Goal: Find specific page/section: Find specific page/section

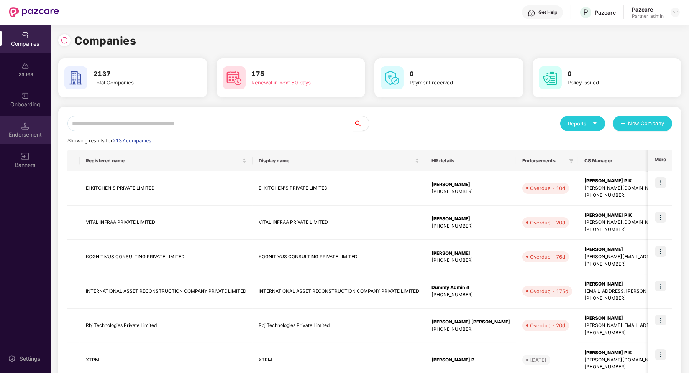
click at [25, 131] on div "Endorsement" at bounding box center [25, 135] width 51 height 8
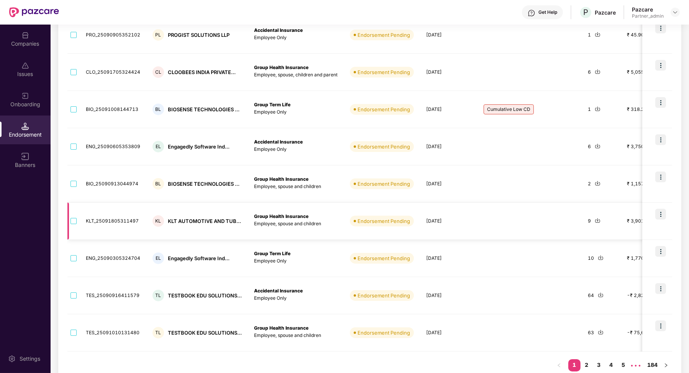
scroll to position [170, 0]
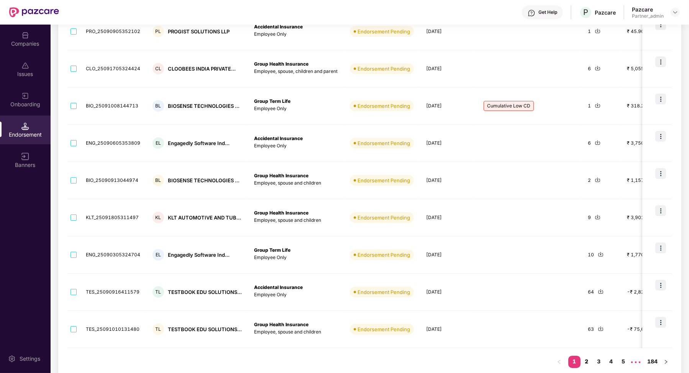
click at [587, 361] on link "2" at bounding box center [587, 360] width 12 height 11
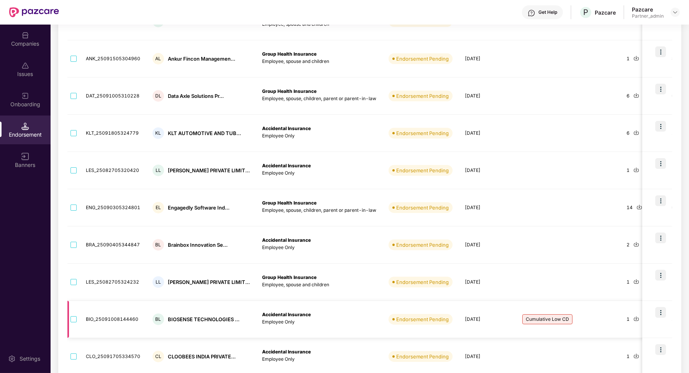
scroll to position [180, 0]
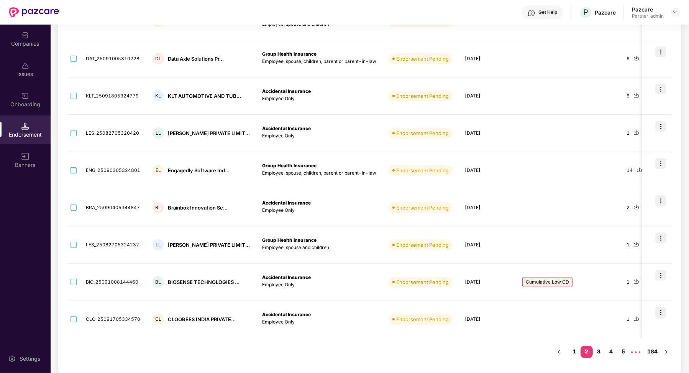
click at [597, 353] on link "3" at bounding box center [599, 350] width 12 height 11
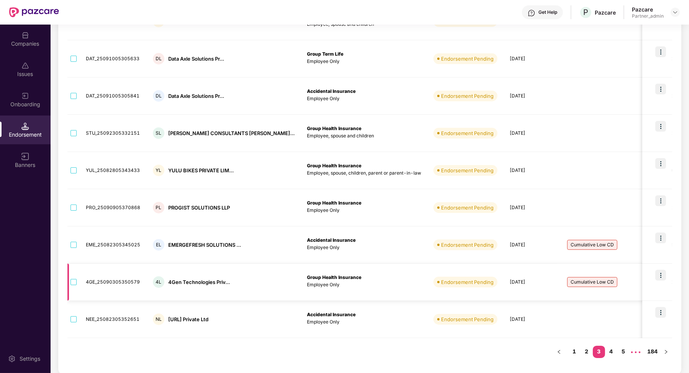
scroll to position [30, 0]
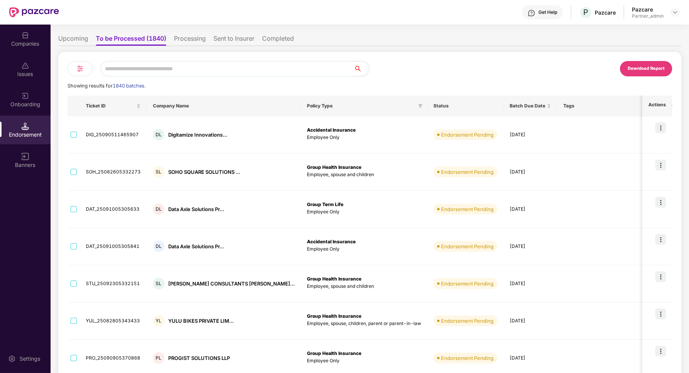
click at [609, 109] on th "Tags" at bounding box center [611, 105] width 108 height 21
click at [657, 105] on icon "filter" at bounding box center [659, 106] width 4 height 4
click at [593, 138] on button "OK" at bounding box center [589, 138] width 29 height 9
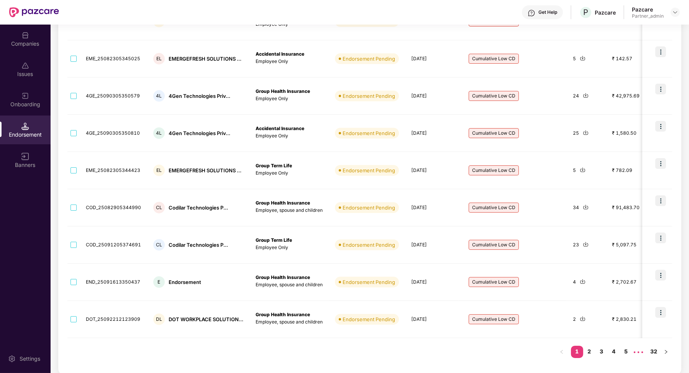
scroll to position [0, 0]
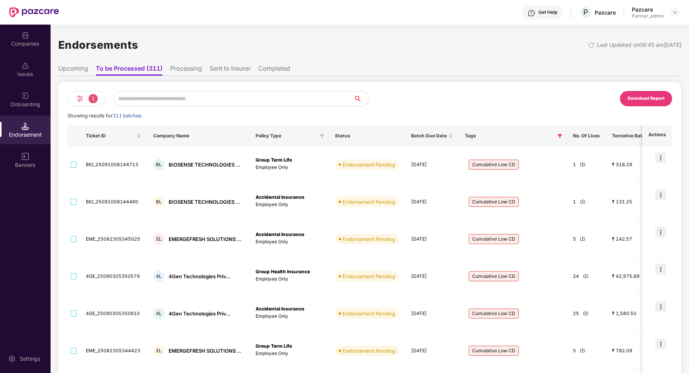
click at [86, 95] on div "1" at bounding box center [86, 98] width 38 height 15
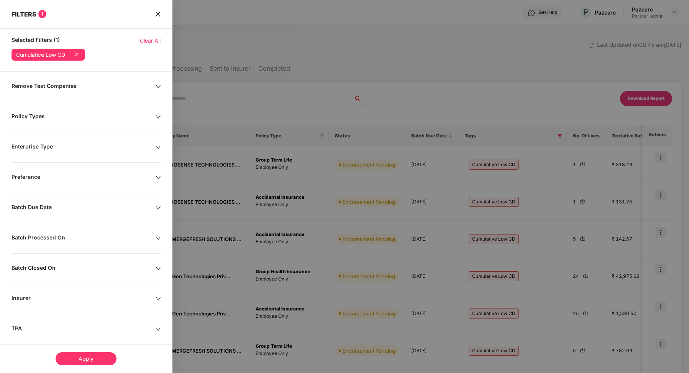
click at [158, 14] on icon "close" at bounding box center [158, 14] width 6 height 6
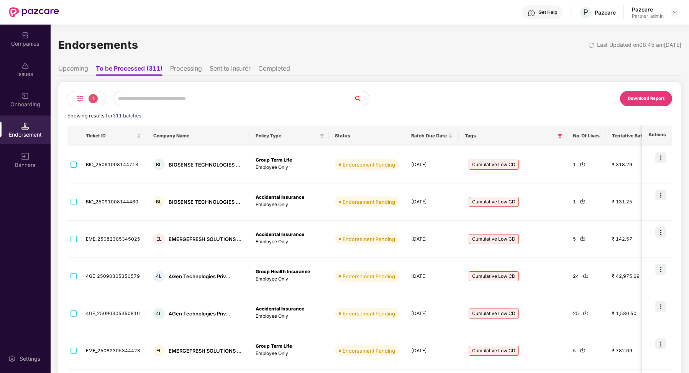
click at [76, 67] on li "Upcoming" at bounding box center [73, 69] width 30 height 11
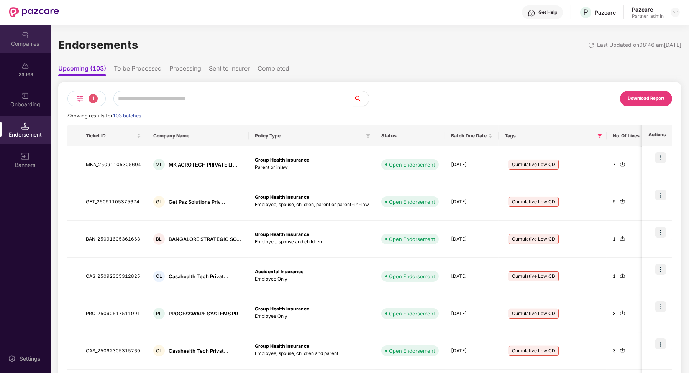
click at [30, 37] on div "Companies" at bounding box center [25, 39] width 51 height 29
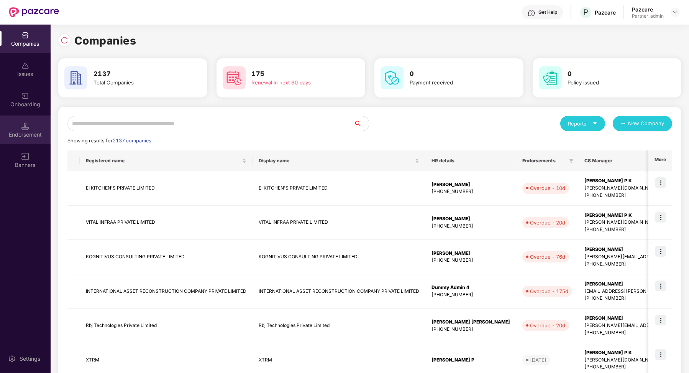
click at [39, 128] on div "Endorsement" at bounding box center [25, 129] width 51 height 29
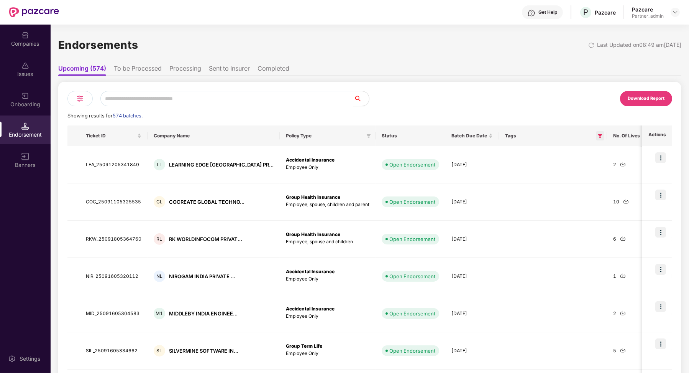
click at [598, 134] on icon "filter" at bounding box center [600, 136] width 4 height 4
click at [562, 170] on button "OK" at bounding box center [555, 168] width 29 height 9
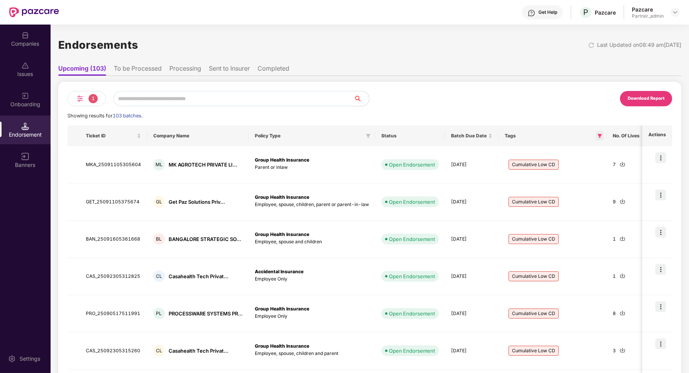
click at [598, 136] on icon "filter" at bounding box center [600, 136] width 4 height 4
click at [585, 169] on span "OK" at bounding box center [586, 169] width 8 height 8
